Goal: Task Accomplishment & Management: Complete application form

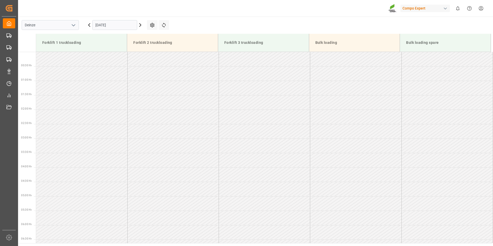
scroll to position [279, 0]
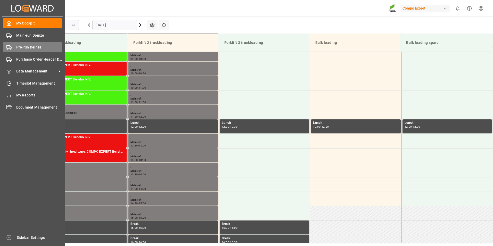
click at [9, 47] on icon at bounding box center [8, 47] width 5 height 5
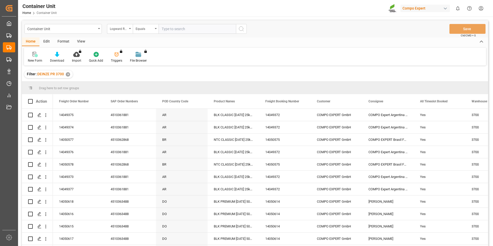
click at [130, 29] on div "Logward Reference" at bounding box center [120, 29] width 26 height 10
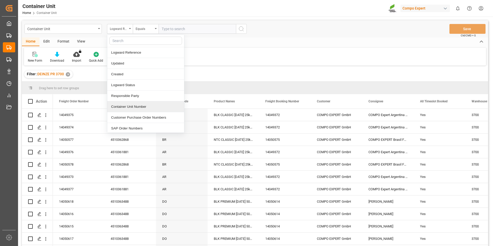
click at [130, 108] on div "Container Unit Number" at bounding box center [145, 106] width 77 height 11
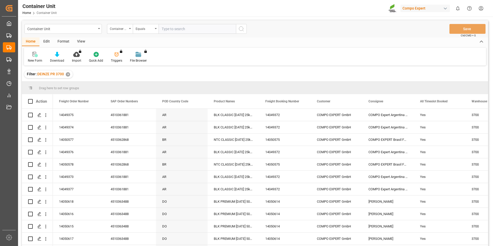
click at [172, 28] on input "text" at bounding box center [197, 29] width 77 height 10
type input "14051094"
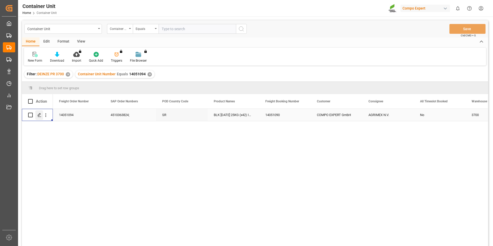
click at [39, 117] on icon "Press SPACE to select this row." at bounding box center [39, 115] width 4 height 4
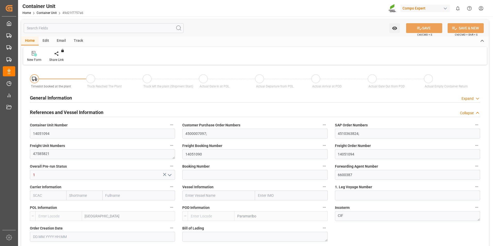
type input "BEANR"
type input "SRPBM"
type input "0"
type input "92"
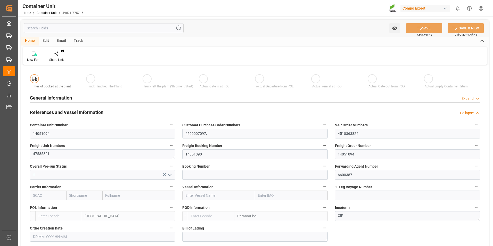
type input "21700"
type input "[DATE] 17:52"
type input "[DATE]"
click at [60, 55] on icon at bounding box center [61, 53] width 4 height 5
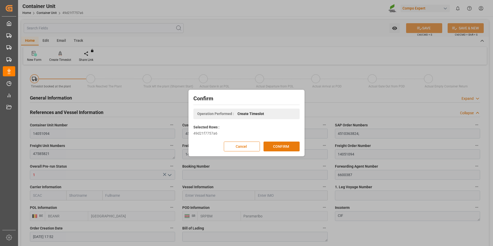
click at [282, 149] on button "CONFIRM" at bounding box center [282, 147] width 36 height 10
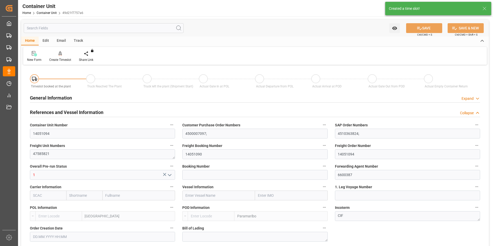
type input "BEANR"
type input "SRPBM"
type input "7"
type input "0"
type input "8"
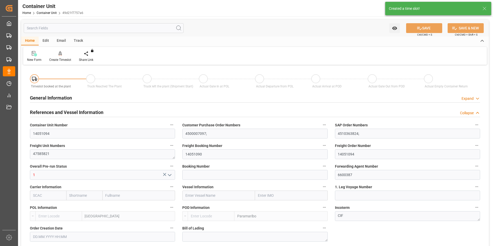
type input "0"
type input "92"
type input "21700"
type input "[DATE] 17:52"
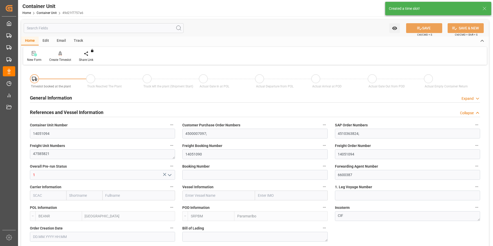
type input "[DATE]"
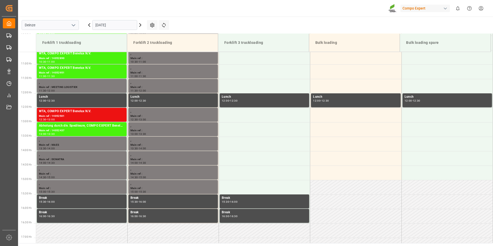
scroll to position [344, 0]
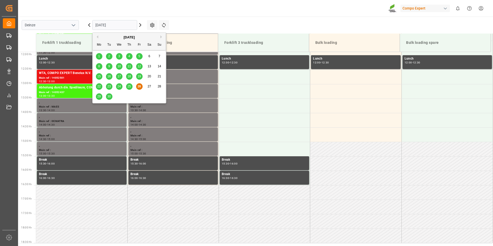
click at [120, 25] on input "[DATE]" at bounding box center [114, 25] width 45 height 10
click at [161, 37] on button "Next Month" at bounding box center [162, 36] width 3 height 3
click at [129, 67] on span "9" at bounding box center [130, 67] width 2 height 4
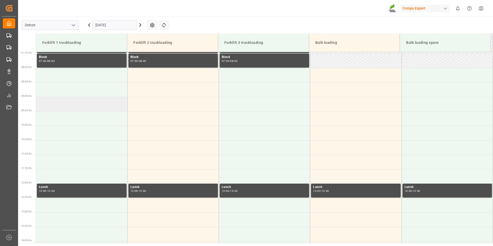
scroll to position [214, 0]
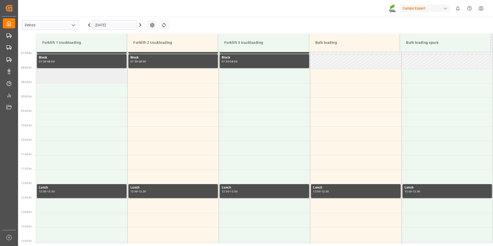
click at [53, 77] on td at bounding box center [81, 76] width 91 height 14
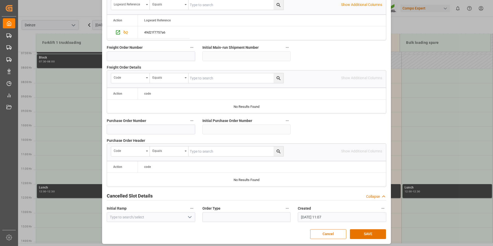
scroll to position [470, 0]
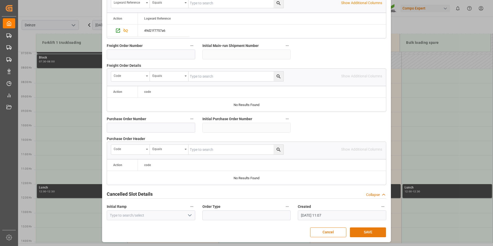
click at [366, 231] on button "SAVE" at bounding box center [368, 233] width 36 height 10
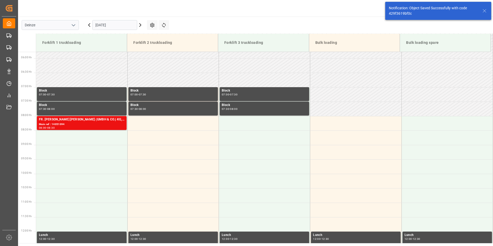
scroll to position [199, 0]
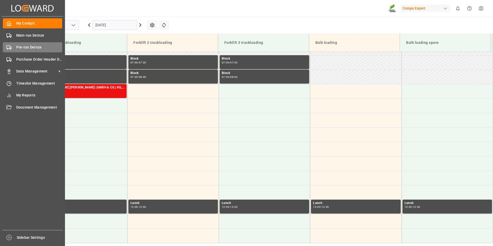
click at [10, 48] on icon at bounding box center [8, 47] width 5 height 5
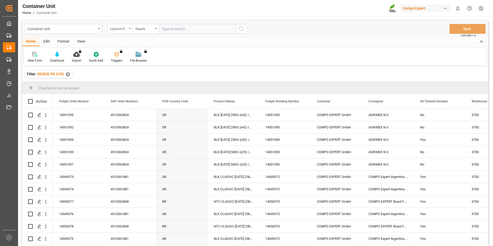
click at [130, 28] on icon "open menu" at bounding box center [130, 28] width 2 height 1
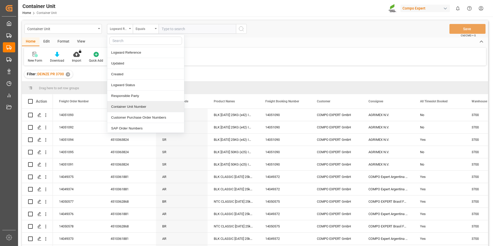
click at [124, 106] on div "Container Unit Number" at bounding box center [145, 106] width 77 height 11
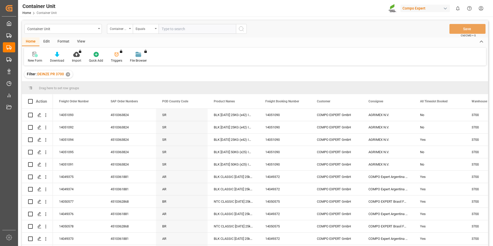
click at [168, 33] on input "text" at bounding box center [197, 29] width 77 height 10
type input "14051093"
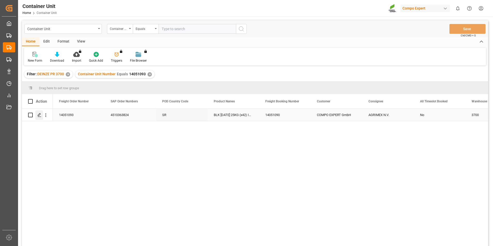
click at [40, 114] on icon "Press SPACE to select this row." at bounding box center [39, 115] width 4 height 4
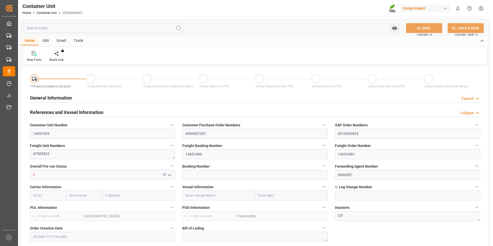
type input "BEANR"
type input "SRPBM"
type input "7"
type input "0"
type input "8"
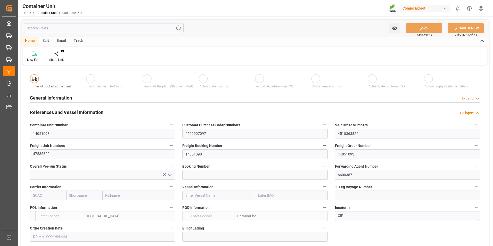
type input "0"
type input "92"
type input "21700"
type input "[DATE] 17:52"
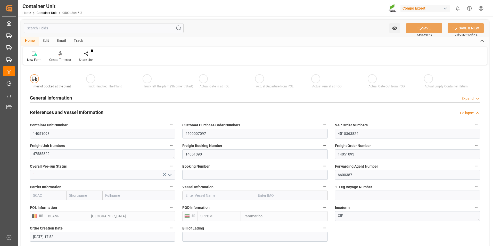
type input "[DATE]"
click at [59, 56] on icon at bounding box center [60, 55] width 2 height 1
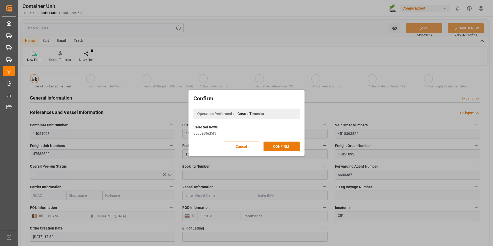
click at [286, 144] on button "CONFIRM" at bounding box center [282, 147] width 36 height 10
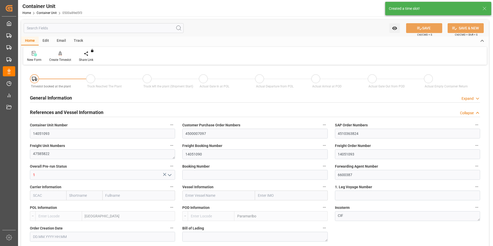
type input "BEANR"
type input "SRPBM"
type input "7"
type input "0"
type input "8"
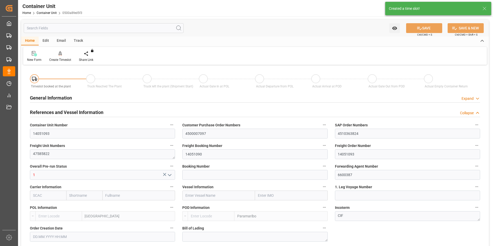
type input "0"
type input "92"
type input "21700"
type input "[DATE] 17:52"
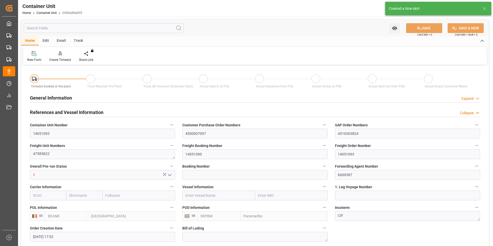
type input "02.09.2025"
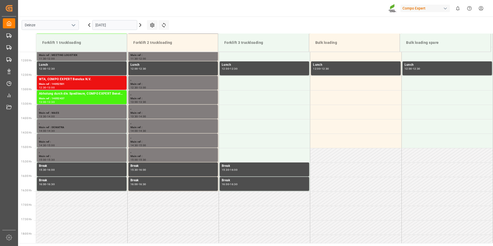
scroll to position [344, 0]
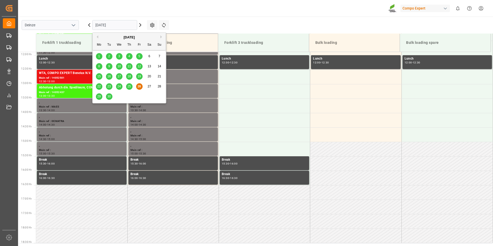
click at [131, 25] on input "[DATE]" at bounding box center [114, 25] width 45 height 10
click at [161, 38] on button "Next Month" at bounding box center [162, 36] width 3 height 3
click at [130, 67] on div "9" at bounding box center [129, 66] width 6 height 6
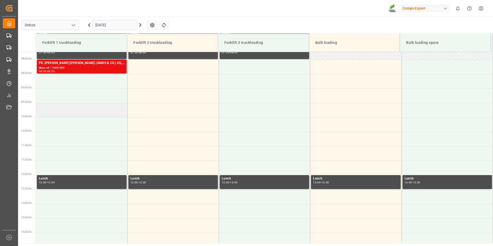
scroll to position [214, 0]
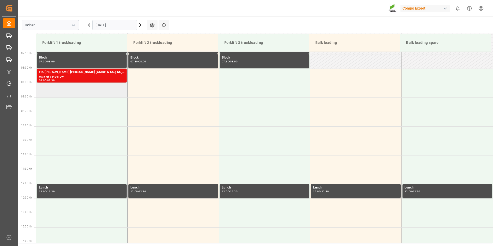
click at [56, 93] on td at bounding box center [81, 90] width 91 height 14
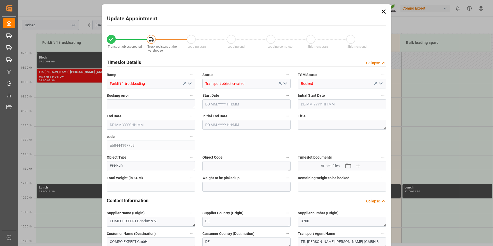
type input "21700"
type input "92"
type input "09.10.2025 08:30"
type input "[DATE] 09:00"
type input "[DATE] 17:52"
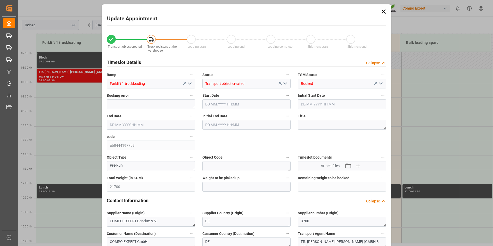
type input "26.09.2025 11:08"
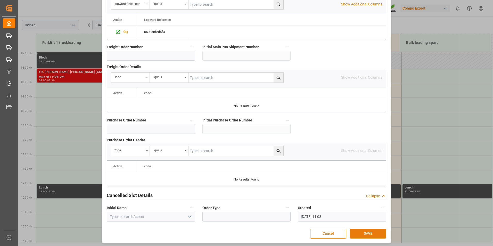
scroll to position [470, 0]
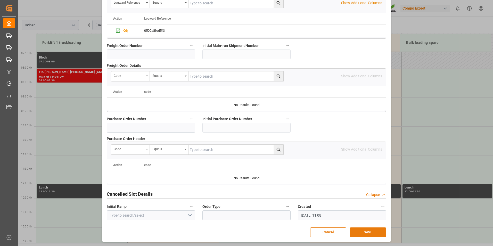
click at [367, 234] on button "SAVE" at bounding box center [368, 233] width 36 height 10
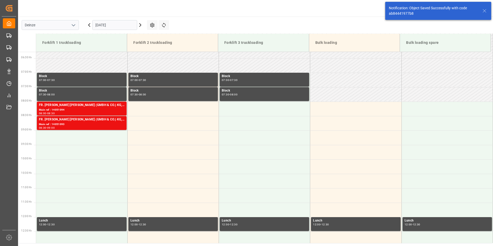
scroll to position [199, 0]
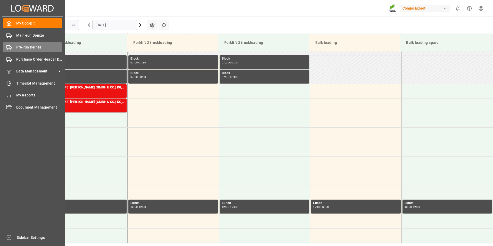
click at [8, 48] on icon at bounding box center [8, 47] width 5 height 5
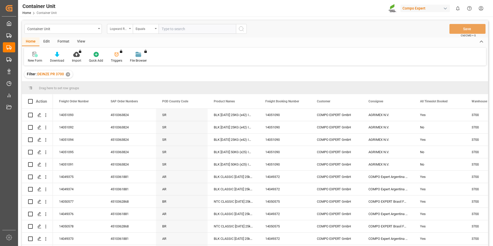
click at [129, 29] on icon "open menu" at bounding box center [130, 28] width 2 height 1
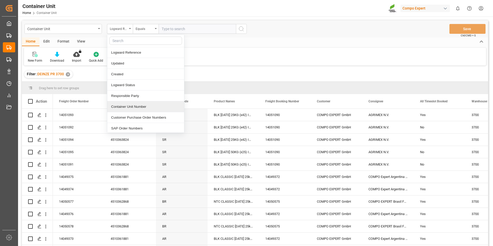
click at [118, 109] on div "Container Unit Number" at bounding box center [145, 106] width 77 height 11
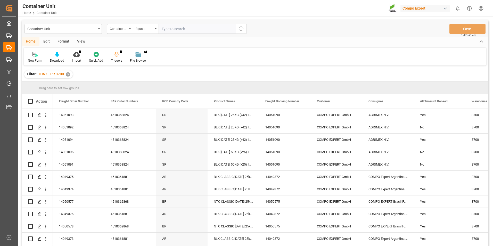
click at [165, 28] on input "text" at bounding box center [197, 29] width 77 height 10
type input "14051092"
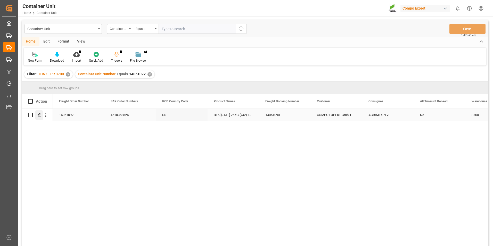
click at [39, 116] on icon "Press SPACE to select this row." at bounding box center [39, 115] width 4 height 4
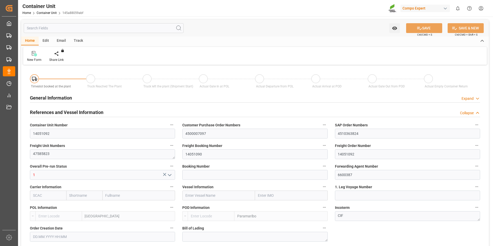
type input "BEANR"
type input "SRPBM"
type input "7"
type input "0"
type input "8"
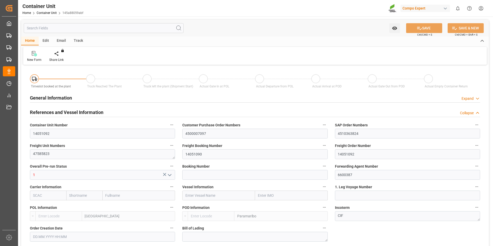
type input "0"
type input "92"
type input "21700"
type input "19.08.2025 17:52"
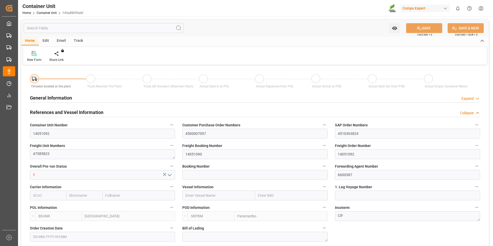
type input "02.09.2025"
click at [60, 55] on icon at bounding box center [61, 53] width 4 height 4
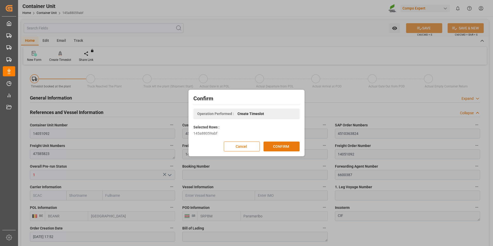
click at [277, 147] on button "CONFIRM" at bounding box center [282, 147] width 36 height 10
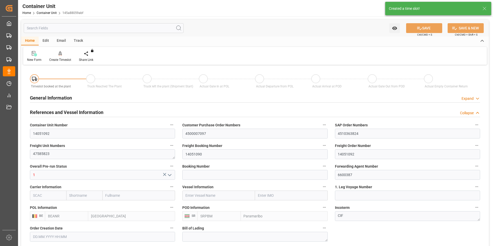
type input "19.08.2025 17:52"
type input "02.09.2025"
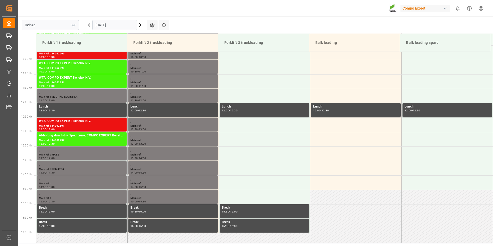
scroll to position [344, 0]
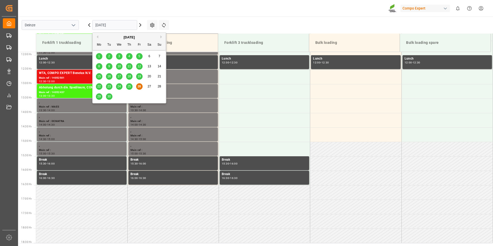
click at [120, 25] on input "[DATE]" at bounding box center [114, 25] width 45 height 10
click at [162, 36] on button "Next Month" at bounding box center [162, 36] width 3 height 3
click at [129, 66] on span "9" at bounding box center [130, 67] width 2 height 4
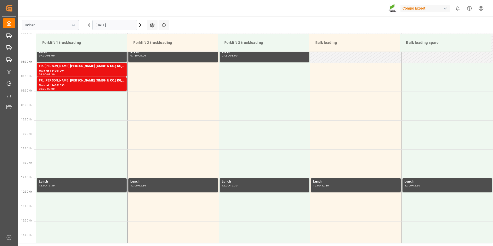
scroll to position [163, 0]
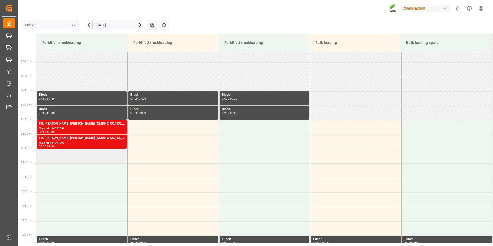
click at [43, 157] on td at bounding box center [81, 156] width 91 height 14
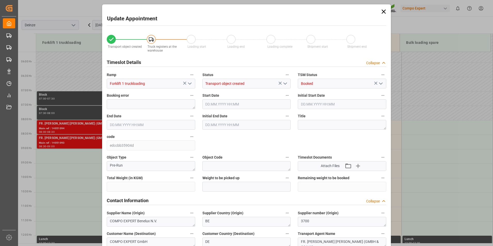
type input "21700"
type input "92"
type input "[DATE] 09:00"
type input "[DATE] 09:30"
type input "[DATE] 17:52"
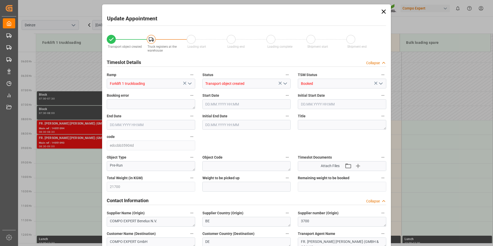
type input "[DATE] 11:09"
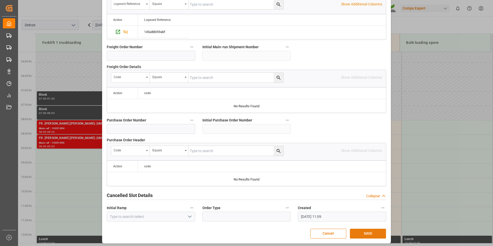
scroll to position [470, 0]
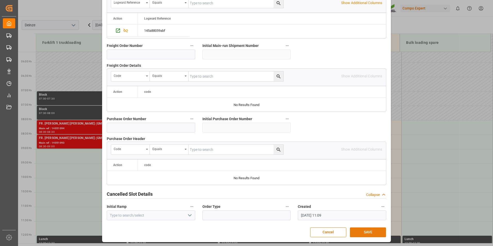
drag, startPoint x: 362, startPoint y: 232, endPoint x: 351, endPoint y: 231, distance: 10.9
click at [361, 232] on button "SAVE" at bounding box center [368, 233] width 36 height 10
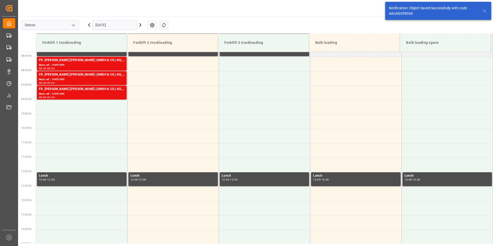
scroll to position [228, 0]
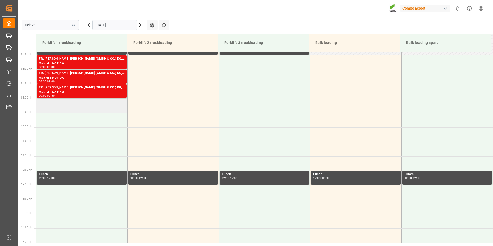
click at [49, 107] on td at bounding box center [81, 106] width 91 height 14
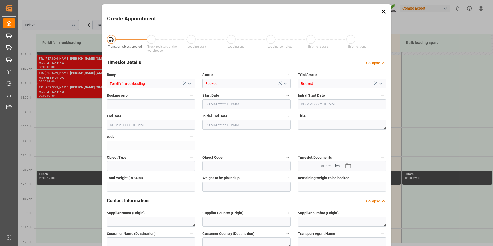
type input "09.10.2025 09:30"
type input "[DATE] 10:00"
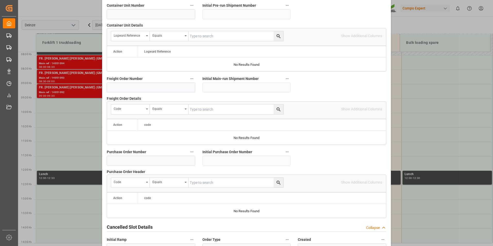
scroll to position [465, 0]
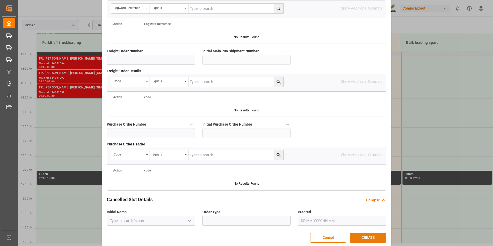
click at [372, 238] on button "CREATE" at bounding box center [368, 238] width 36 height 10
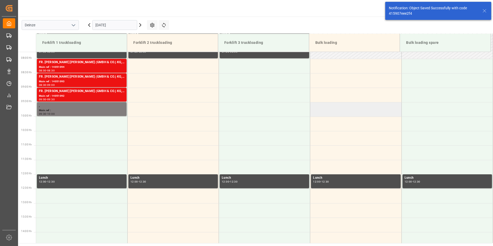
scroll to position [228, 0]
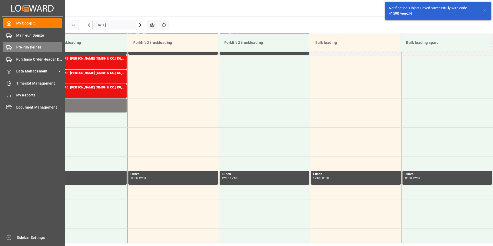
click at [8, 48] on icon at bounding box center [8, 47] width 5 height 5
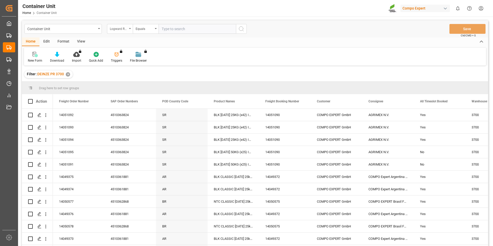
click at [130, 28] on icon "open menu" at bounding box center [130, 28] width 2 height 1
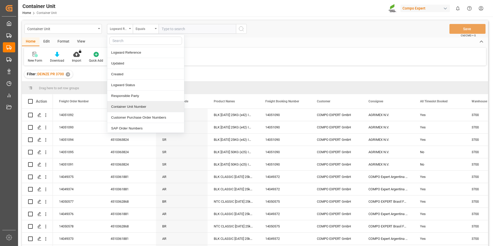
click at [126, 105] on div "Container Unit Number" at bounding box center [145, 106] width 77 height 11
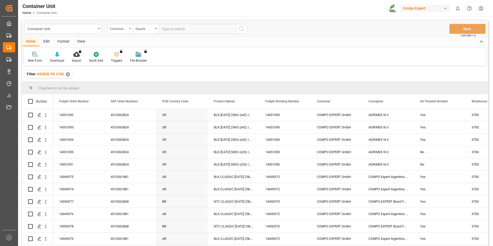
click at [163, 30] on input "text" at bounding box center [197, 29] width 77 height 10
type input "14051091"
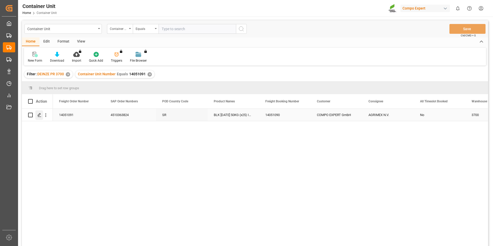
click at [38, 116] on icon "Press SPACE to select this row." at bounding box center [39, 115] width 4 height 4
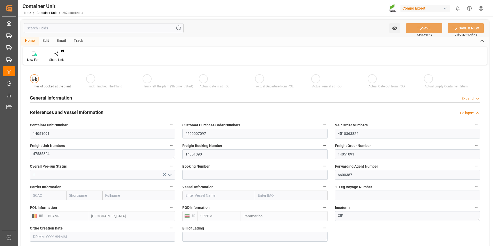
type input "BEANR"
type input "SRPBM"
type input "7"
type input "0"
type input "8"
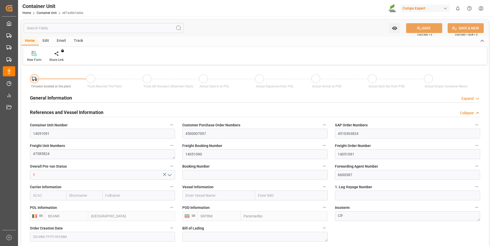
type input "0"
type input "92"
type input "20480"
type input "[DATE] 17:52"
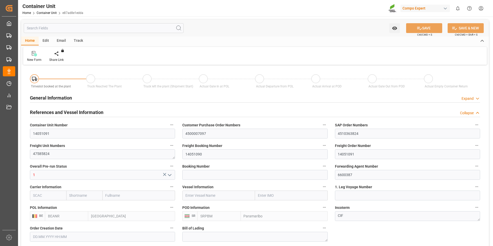
type input "02.09.2025"
click at [60, 54] on icon at bounding box center [61, 53] width 4 height 5
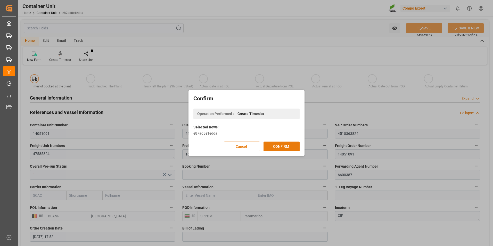
click at [278, 147] on button "CONFIRM" at bounding box center [282, 147] width 36 height 10
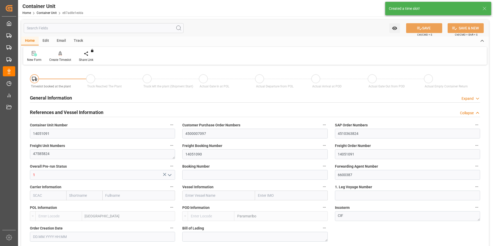
type input "BEANR"
type input "SRPBM"
type input "7"
type input "0"
type input "8"
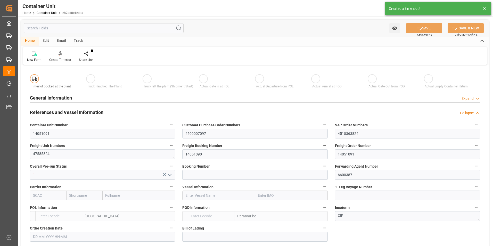
type input "0"
type input "92"
type input "20480"
type input "19.08.2025 17:52"
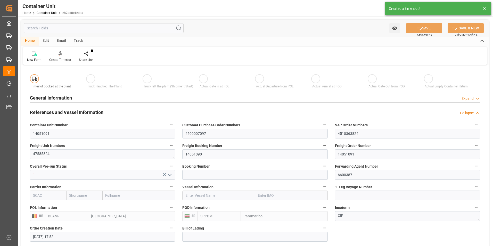
type input "02.09.2025"
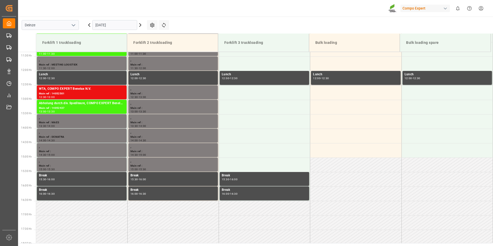
scroll to position [344, 0]
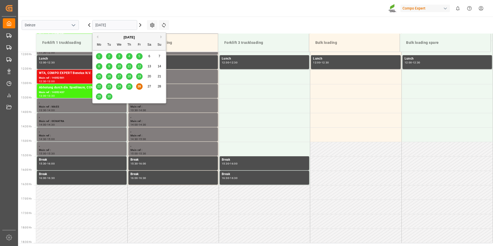
click at [118, 27] on input "[DATE]" at bounding box center [114, 25] width 45 height 10
click at [135, 39] on div "[DATE]" at bounding box center [129, 37] width 73 height 5
click at [135, 35] on div "[DATE]" at bounding box center [129, 37] width 73 height 5
click at [161, 37] on button "Next Month" at bounding box center [162, 36] width 3 height 3
click at [129, 66] on span "9" at bounding box center [130, 67] width 2 height 4
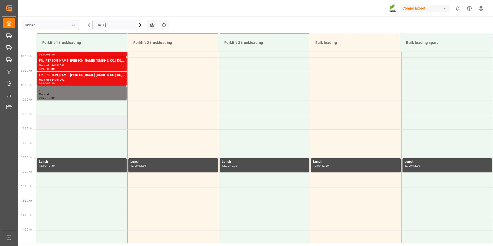
scroll to position [214, 0]
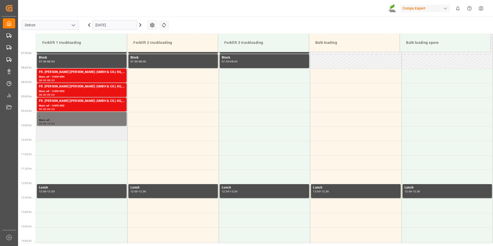
click at [52, 136] on td at bounding box center [81, 133] width 91 height 14
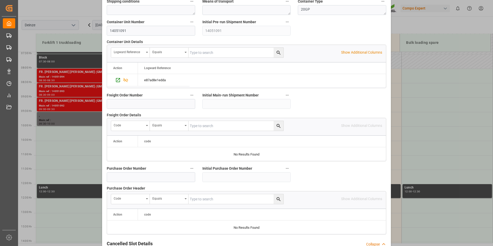
scroll to position [465, 0]
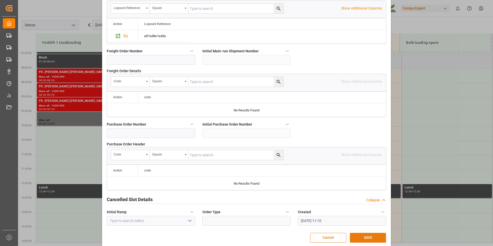
drag, startPoint x: 363, startPoint y: 239, endPoint x: 336, endPoint y: 241, distance: 27.2
click at [363, 239] on button "SAVE" at bounding box center [368, 238] width 36 height 10
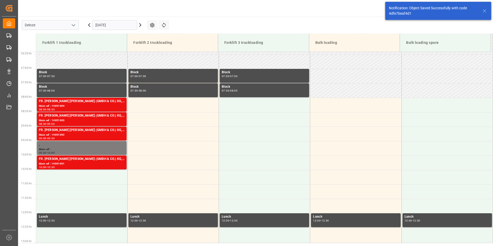
scroll to position [257, 0]
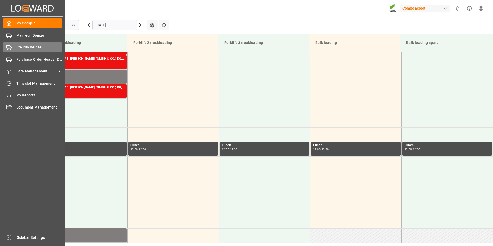
click at [11, 46] on icon at bounding box center [8, 47] width 5 height 5
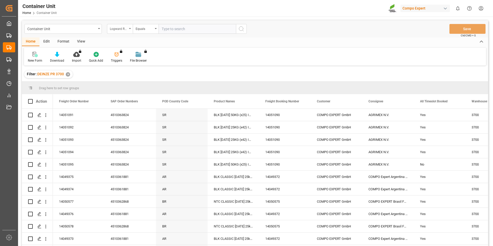
click at [130, 30] on div "Logward Reference" at bounding box center [120, 29] width 26 height 10
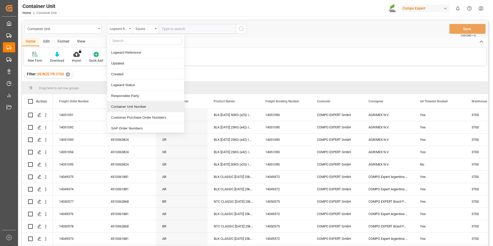
click at [122, 109] on div "Container Unit Number" at bounding box center [145, 106] width 77 height 11
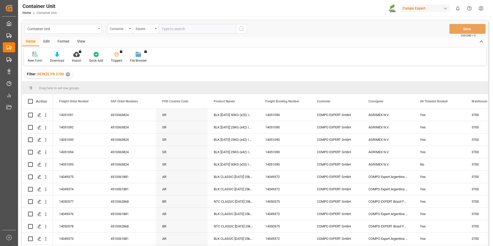
click at [172, 31] on input "text" at bounding box center [197, 29] width 77 height 10
type input "14051095"
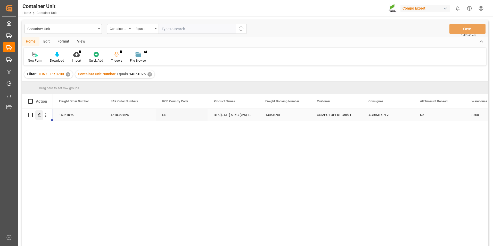
click at [39, 114] on polygon "Press SPACE to select this row." at bounding box center [39, 115] width 3 height 3
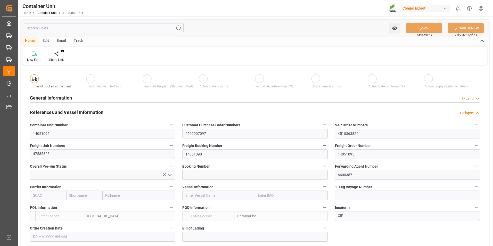
type input "BEANR"
type input "SRPBM"
type input "7"
type input "0"
type input "8"
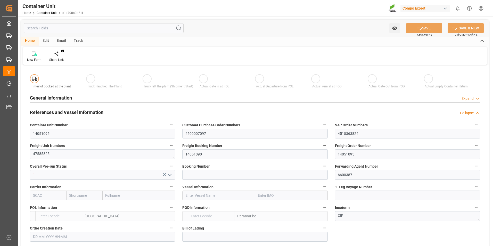
type input "0"
type input "92"
type input "20480"
type input "[DATE] 17:52"
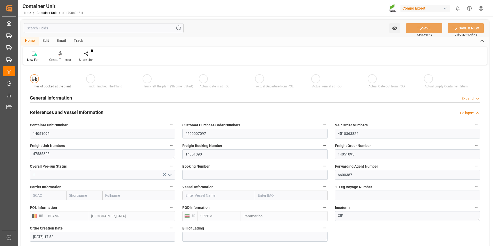
type input "[DATE]"
click at [60, 53] on icon at bounding box center [61, 53] width 4 height 4
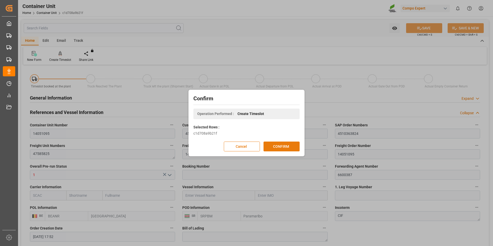
click at [281, 148] on button "CONFIRM" at bounding box center [282, 147] width 36 height 10
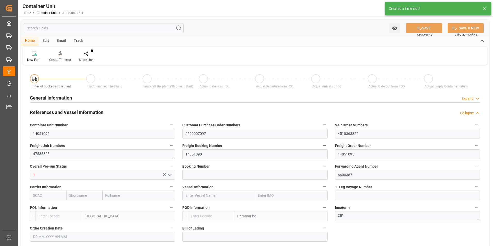
type input "BEANR"
type input "SRPBM"
type input "7"
type input "0"
type input "8"
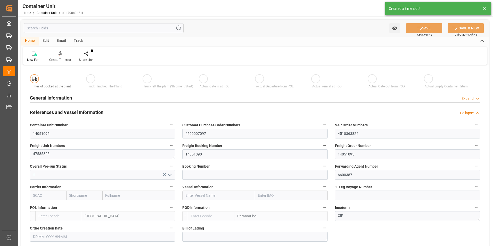
type input "0"
type input "92"
type input "20480"
type input "[DATE] 17:52"
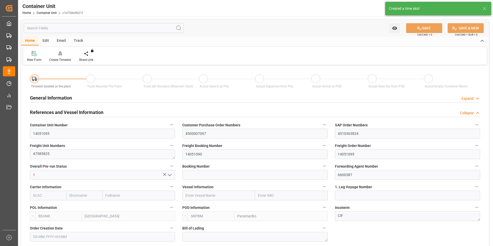
type input "[DATE]"
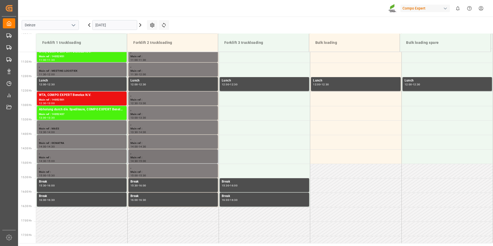
scroll to position [344, 0]
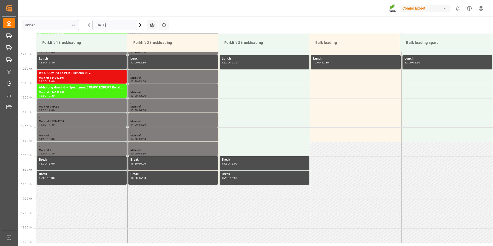
click at [127, 27] on input "[DATE]" at bounding box center [114, 25] width 45 height 10
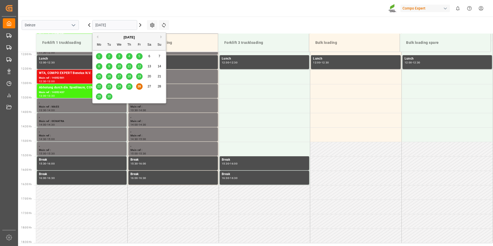
click at [129, 24] on input "[DATE]" at bounding box center [114, 25] width 45 height 10
click at [141, 24] on icon at bounding box center [140, 25] width 6 height 6
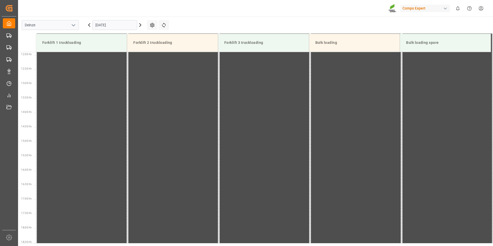
click at [123, 25] on input "[DATE]" at bounding box center [114, 25] width 45 height 10
click at [140, 25] on icon at bounding box center [140, 25] width 6 height 6
click at [121, 25] on input "28.09.2025" at bounding box center [114, 25] width 45 height 10
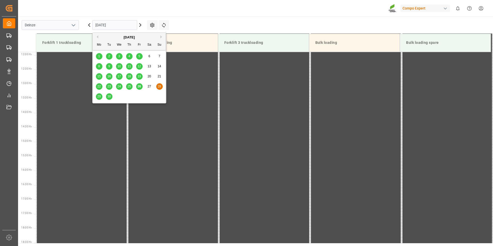
click at [161, 37] on button "Next Month" at bounding box center [162, 36] width 3 height 3
click at [131, 66] on div "9" at bounding box center [129, 66] width 6 height 6
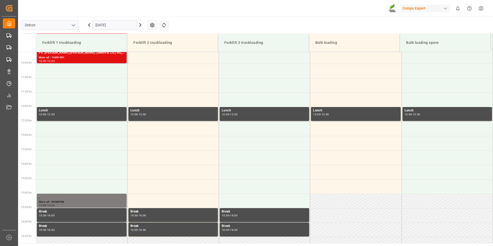
scroll to position [240, 0]
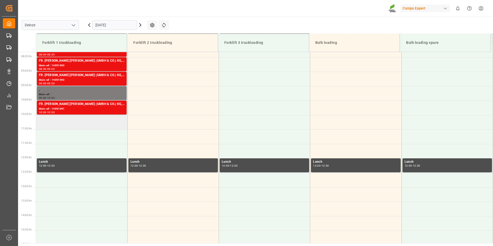
click at [47, 123] on td at bounding box center [81, 122] width 91 height 14
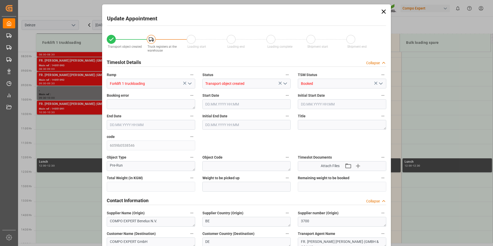
type input "20480"
type input "92"
type input "09.10.2025 10:30"
type input "09.10.2025 11:00"
type input "19.08.2025 17:52"
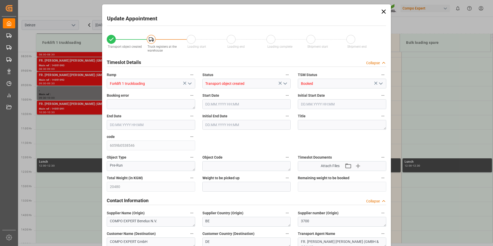
type input "26.09.2025 11:15"
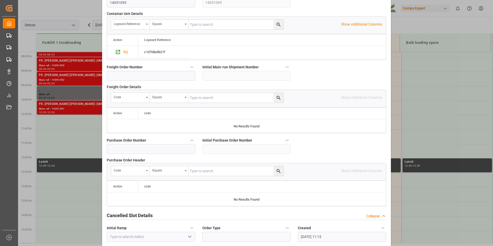
scroll to position [470, 0]
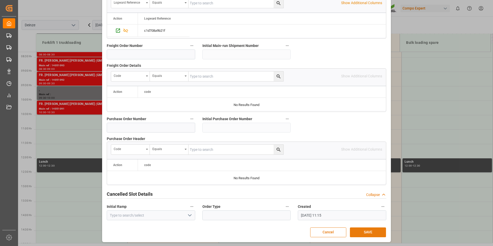
click at [364, 230] on button "SAVE" at bounding box center [368, 233] width 36 height 10
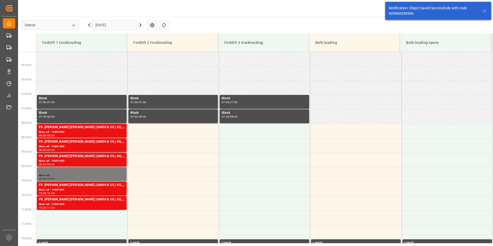
scroll to position [257, 0]
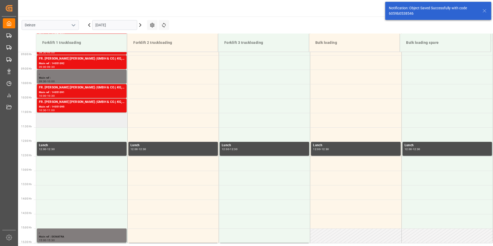
click at [51, 125] on td at bounding box center [81, 120] width 91 height 14
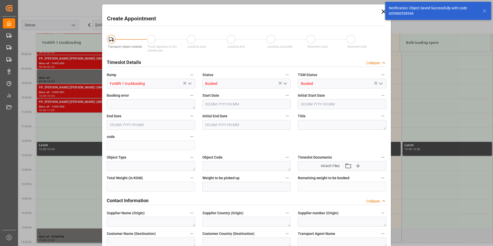
type input "09.10.2025 11:00"
type input "09.10.2025 11:30"
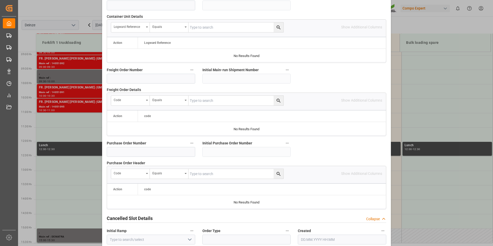
scroll to position [465, 0]
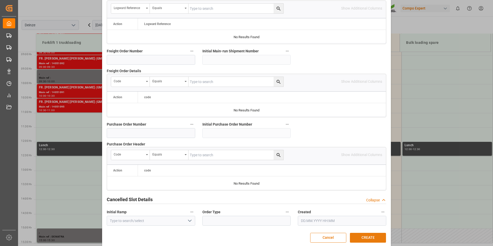
click at [368, 237] on button "CREATE" at bounding box center [368, 238] width 36 height 10
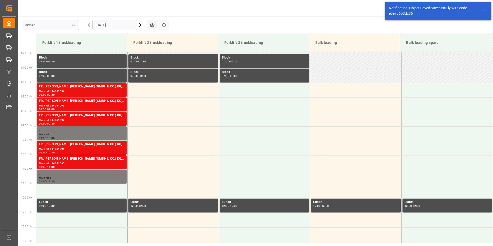
scroll to position [268, 0]
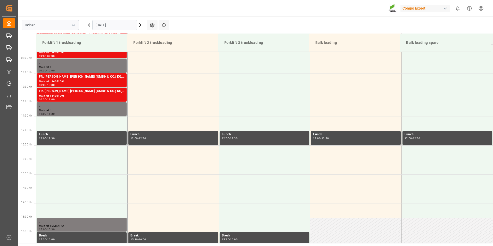
click at [120, 25] on input "09.10.2025" at bounding box center [114, 25] width 45 height 10
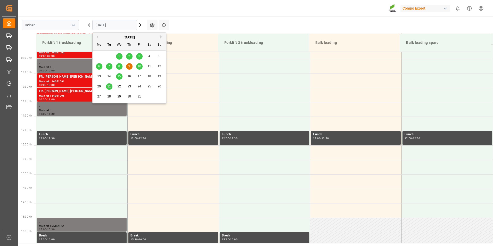
click at [97, 37] on button "Previous Month" at bounding box center [96, 36] width 3 height 3
click at [139, 87] on span "26" at bounding box center [139, 87] width 3 height 4
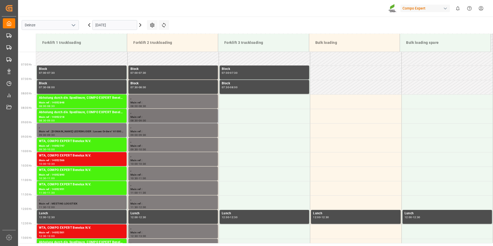
scroll to position [266, 0]
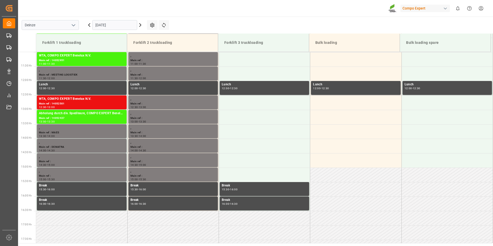
scroll to position [266, 0]
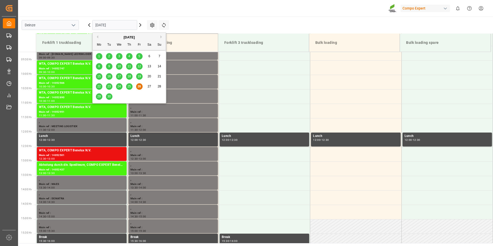
click at [126, 27] on input "[DATE]" at bounding box center [114, 25] width 45 height 10
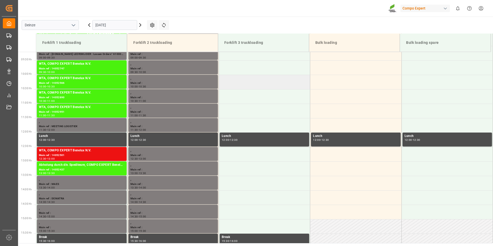
click at [252, 76] on td at bounding box center [264, 82] width 91 height 14
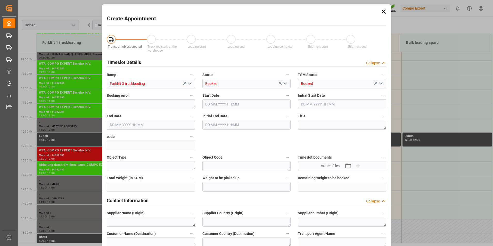
type input "[DATE] 10:00"
type input "[DATE] 10:30"
click at [386, 13] on icon at bounding box center [383, 11] width 7 height 7
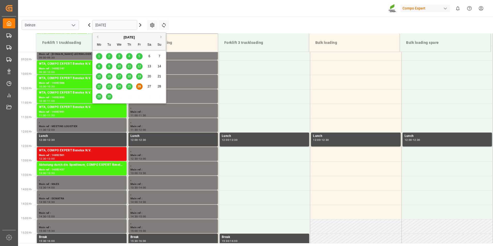
click at [126, 22] on input "[DATE]" at bounding box center [114, 25] width 45 height 10
click at [98, 97] on span "29" at bounding box center [98, 97] width 3 height 4
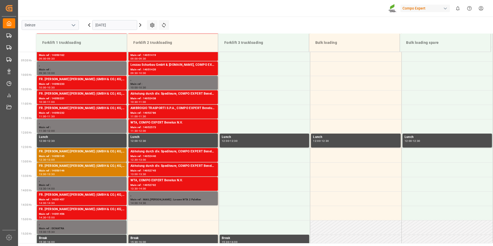
scroll to position [269, 0]
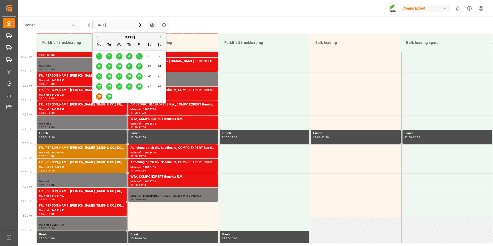
click at [119, 22] on input "[DATE]" at bounding box center [114, 25] width 45 height 10
click at [108, 97] on span "30" at bounding box center [108, 97] width 3 height 4
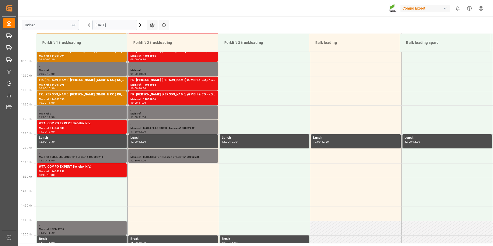
scroll to position [275, 0]
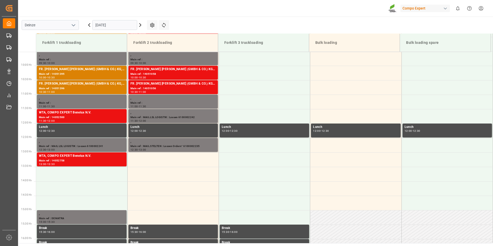
click at [118, 28] on input "[DATE]" at bounding box center [114, 25] width 45 height 10
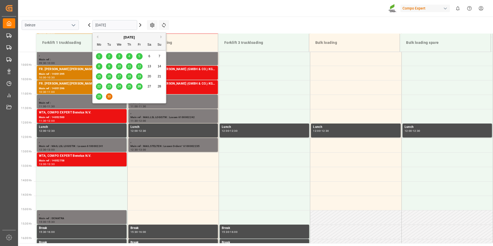
click at [138, 87] on span "26" at bounding box center [139, 87] width 3 height 4
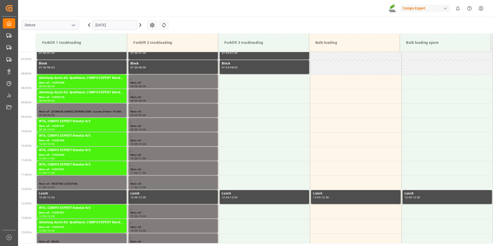
scroll to position [166, 0]
